Goal: Task Accomplishment & Management: Complete application form

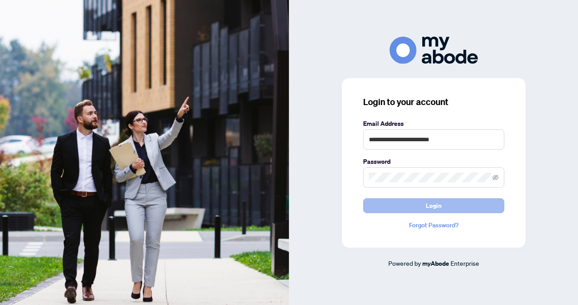
click at [386, 208] on button "Login" at bounding box center [433, 205] width 141 height 15
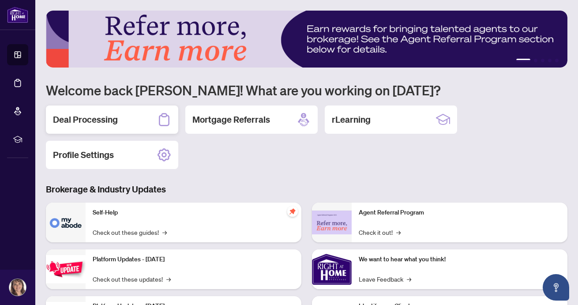
click at [101, 121] on h2 "Deal Processing" at bounding box center [85, 119] width 65 height 12
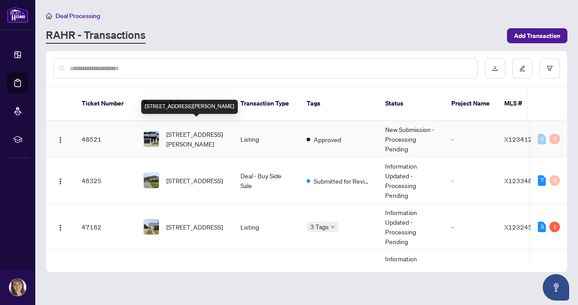
click at [196, 129] on span "10-5080 Connor Dr, Lincoln, Ontario L3J 0T3, Canada" at bounding box center [196, 138] width 60 height 19
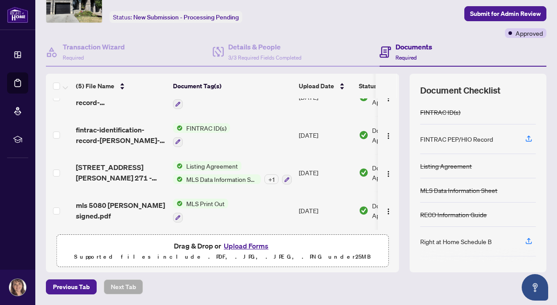
scroll to position [49, 0]
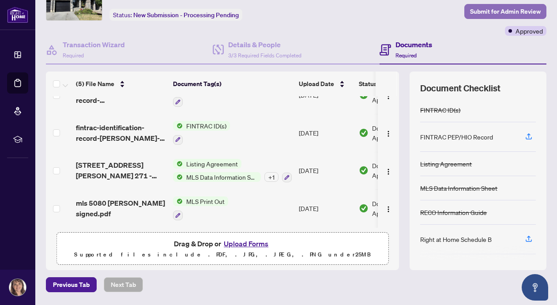
click at [491, 11] on span "Submit for Admin Review" at bounding box center [505, 11] width 71 height 14
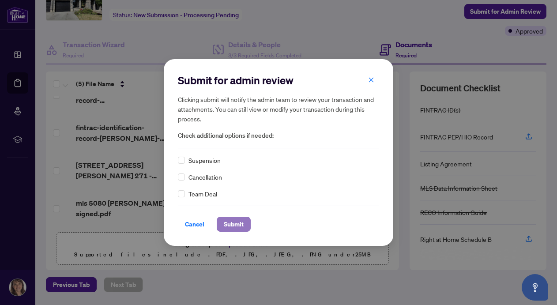
click at [233, 224] on span "Submit" at bounding box center [234, 224] width 20 height 14
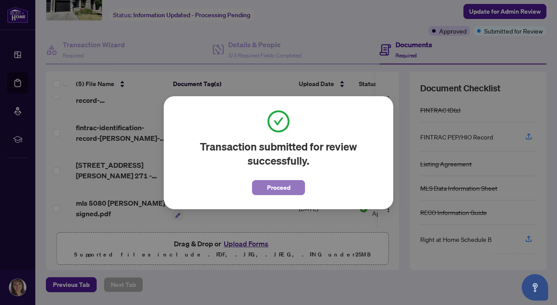
click at [271, 187] on span "Proceed" at bounding box center [278, 188] width 23 height 14
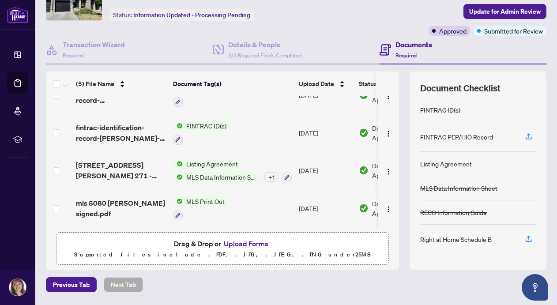
scroll to position [0, 0]
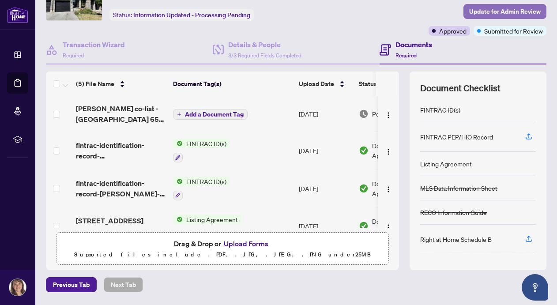
click at [498, 14] on span "Update for Admin Review" at bounding box center [504, 11] width 71 height 14
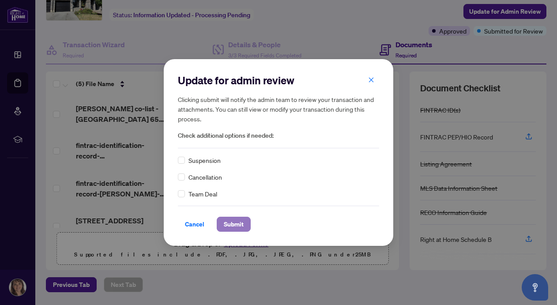
click at [238, 226] on span "Submit" at bounding box center [234, 224] width 20 height 14
